Goal: Transaction & Acquisition: Purchase product/service

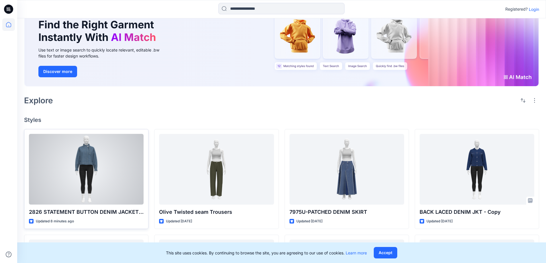
scroll to position [86, 0]
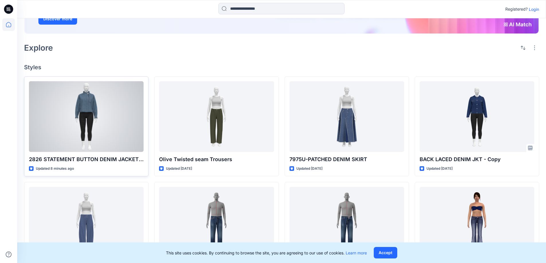
click at [91, 141] on div at bounding box center [86, 116] width 115 height 71
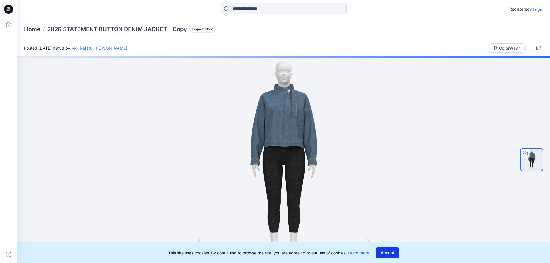
click at [380, 253] on button "Accept" at bounding box center [387, 252] width 23 height 11
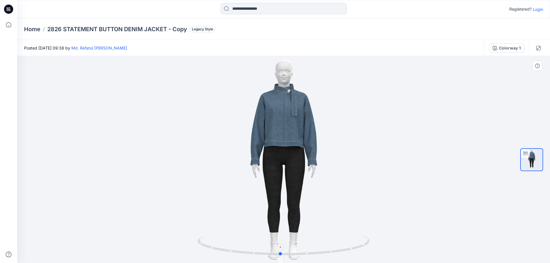
drag, startPoint x: 288, startPoint y: 256, endPoint x: 286, endPoint y: 243, distance: 13.3
click at [286, 243] on div at bounding box center [283, 159] width 533 height 207
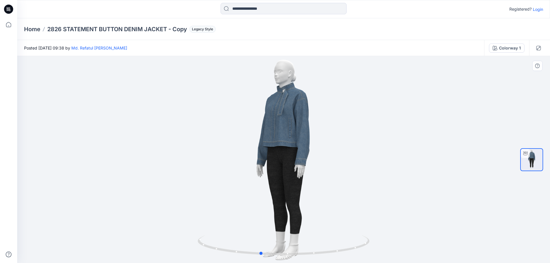
drag, startPoint x: 286, startPoint y: 255, endPoint x: 342, endPoint y: 166, distance: 105.4
click at [261, 236] on icon at bounding box center [284, 245] width 173 height 21
